Goal: Task Accomplishment & Management: Use online tool/utility

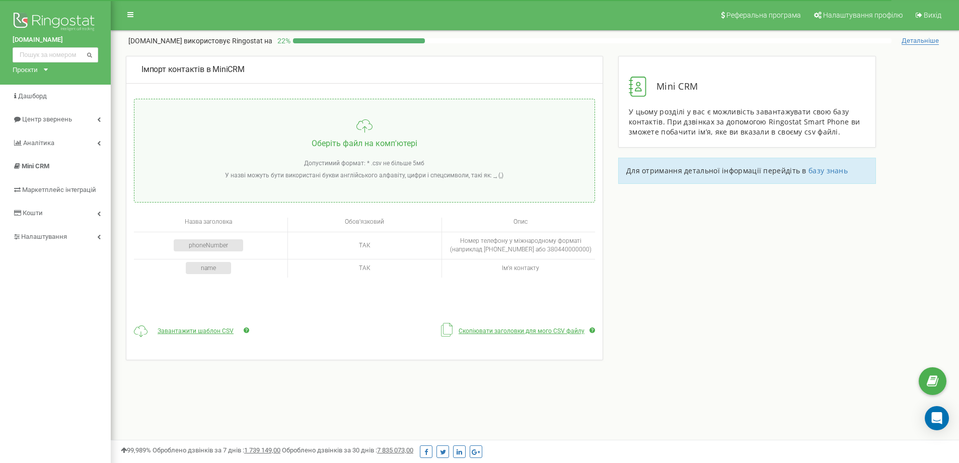
type input "C:\fakepath\Електронна таблиця без назви - Ringostat_Template_Numbers.csv"
click at [347, 150] on input "file" at bounding box center [364, 150] width 460 height 103
click at [44, 235] on span "Налаштування" at bounding box center [43, 237] width 45 height 8
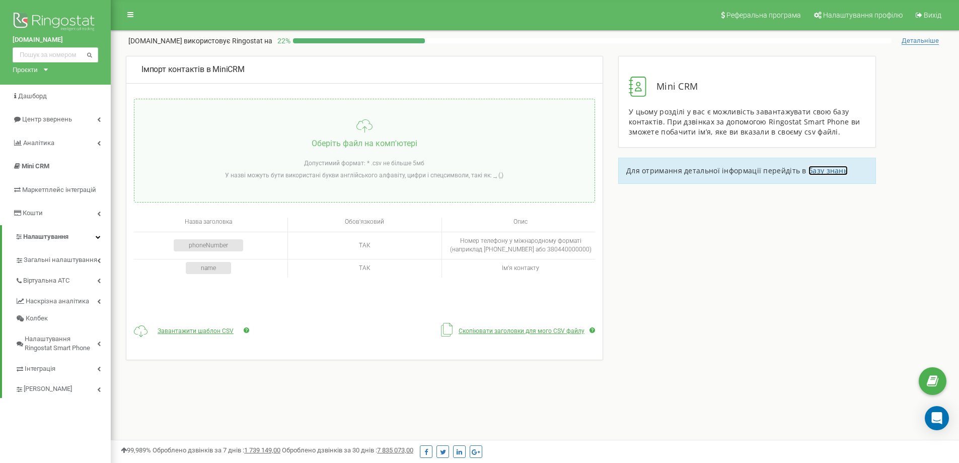
click at [822, 172] on span "базу знань" at bounding box center [828, 171] width 39 height 10
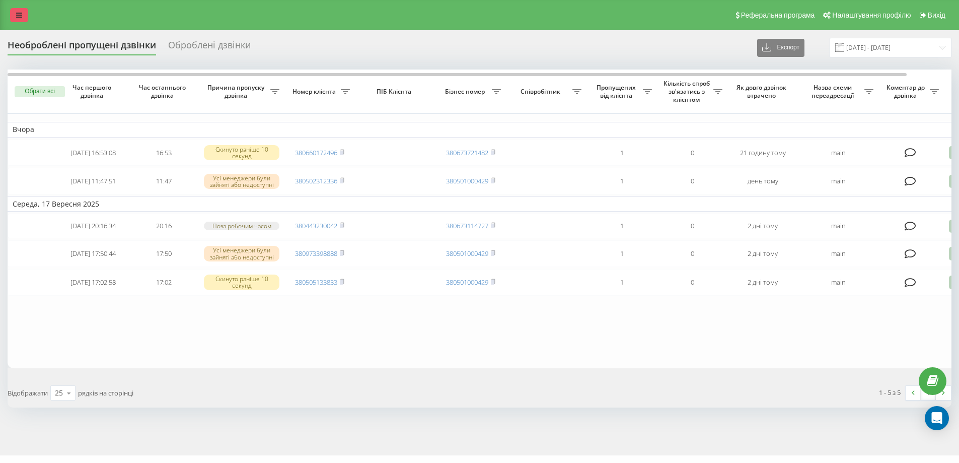
click at [20, 16] on icon at bounding box center [19, 15] width 6 height 7
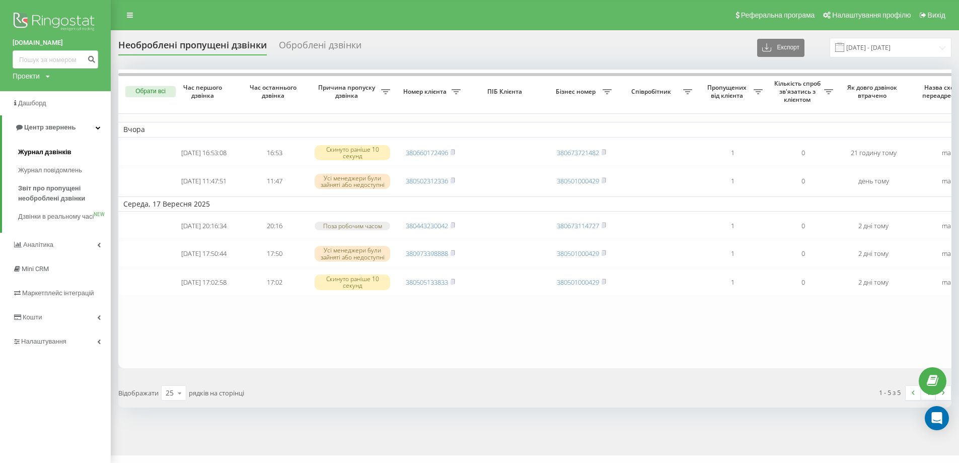
click at [56, 152] on span "Журнал дзвінків" at bounding box center [44, 152] width 53 height 10
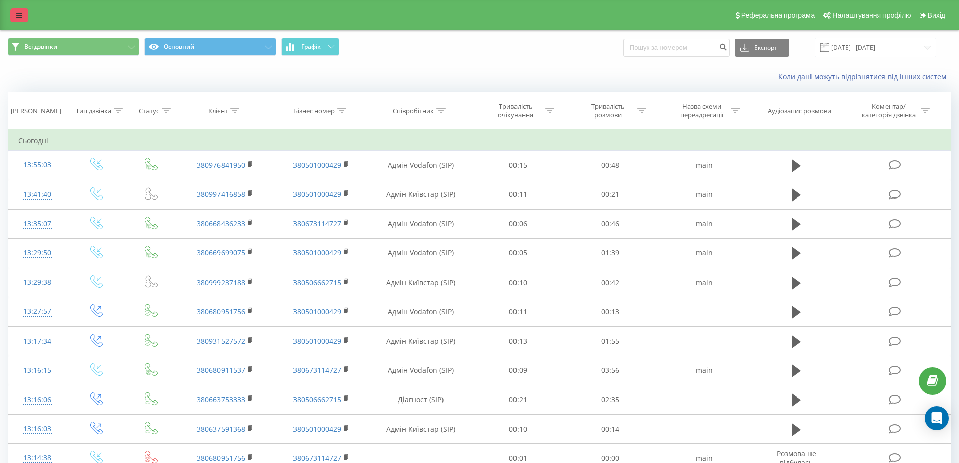
click at [19, 13] on icon at bounding box center [19, 15] width 6 height 7
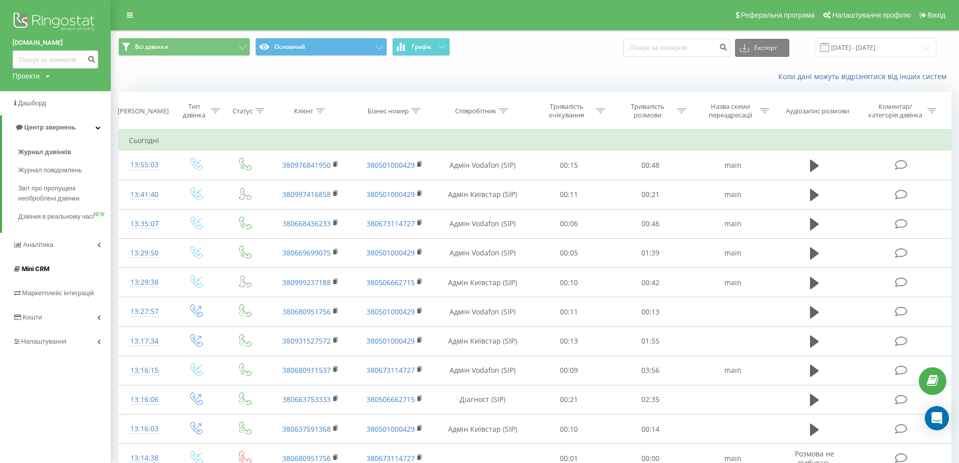
click at [61, 281] on link "Mini CRM" at bounding box center [55, 269] width 111 height 24
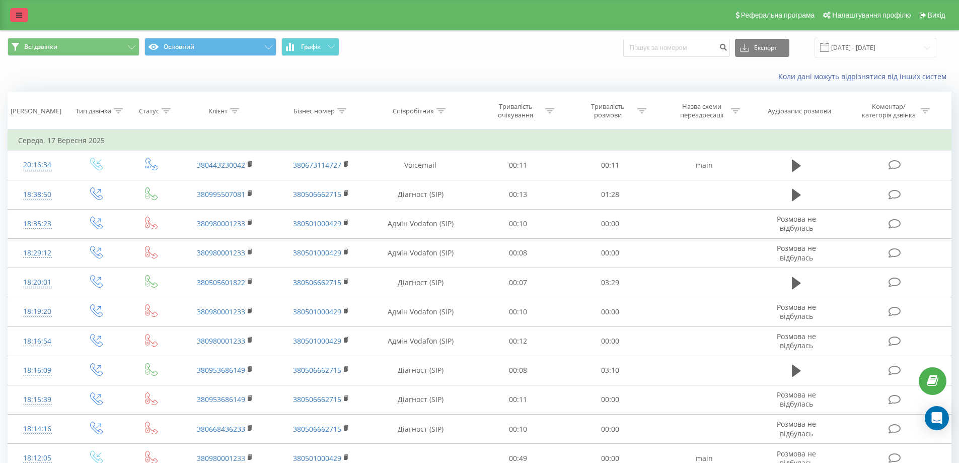
click at [21, 15] on icon at bounding box center [19, 15] width 6 height 7
